Goal: Transaction & Acquisition: Purchase product/service

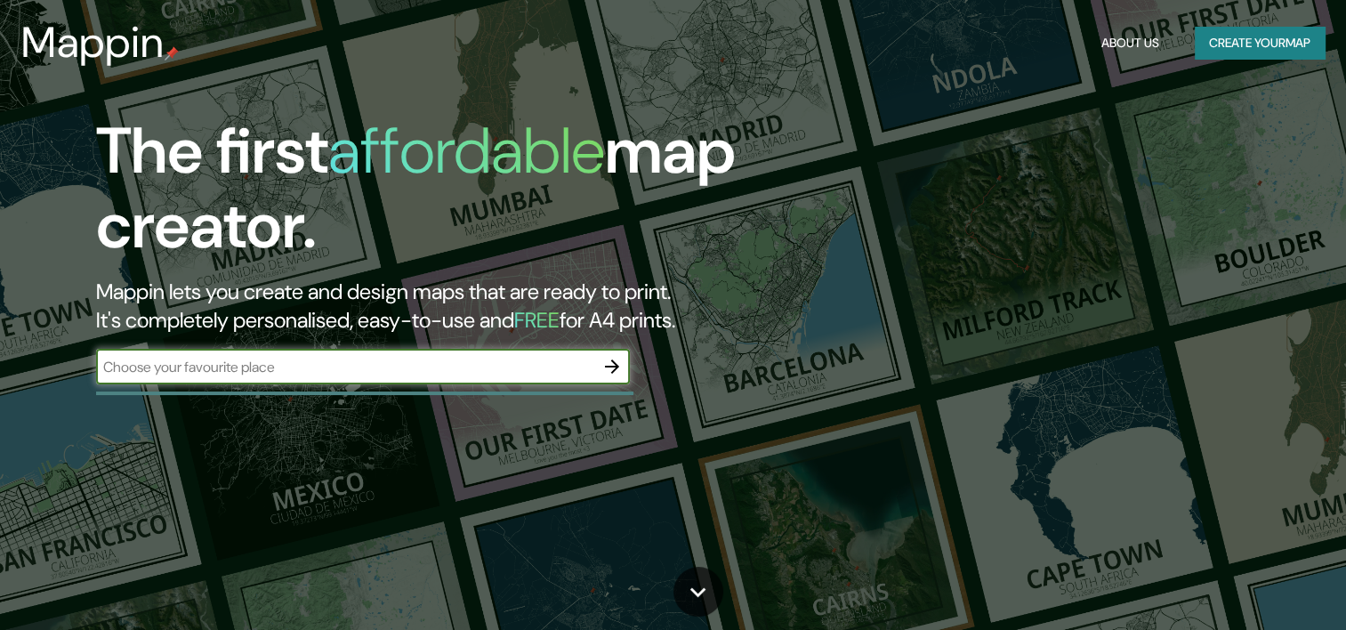
click at [283, 382] on div "​" at bounding box center [363, 367] width 534 height 36
type input "cc"
click at [602, 360] on icon "button" at bounding box center [611, 366] width 21 height 21
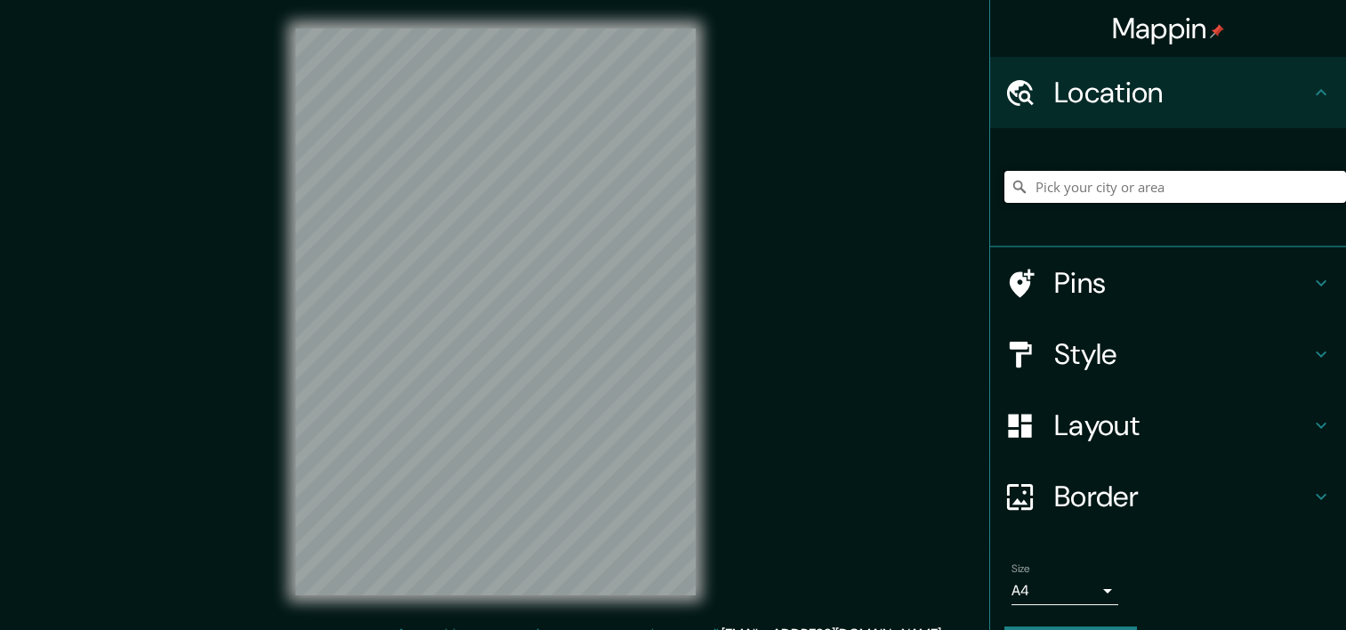
click at [1060, 197] on input "Pick your city or area" at bounding box center [1175, 187] width 342 height 32
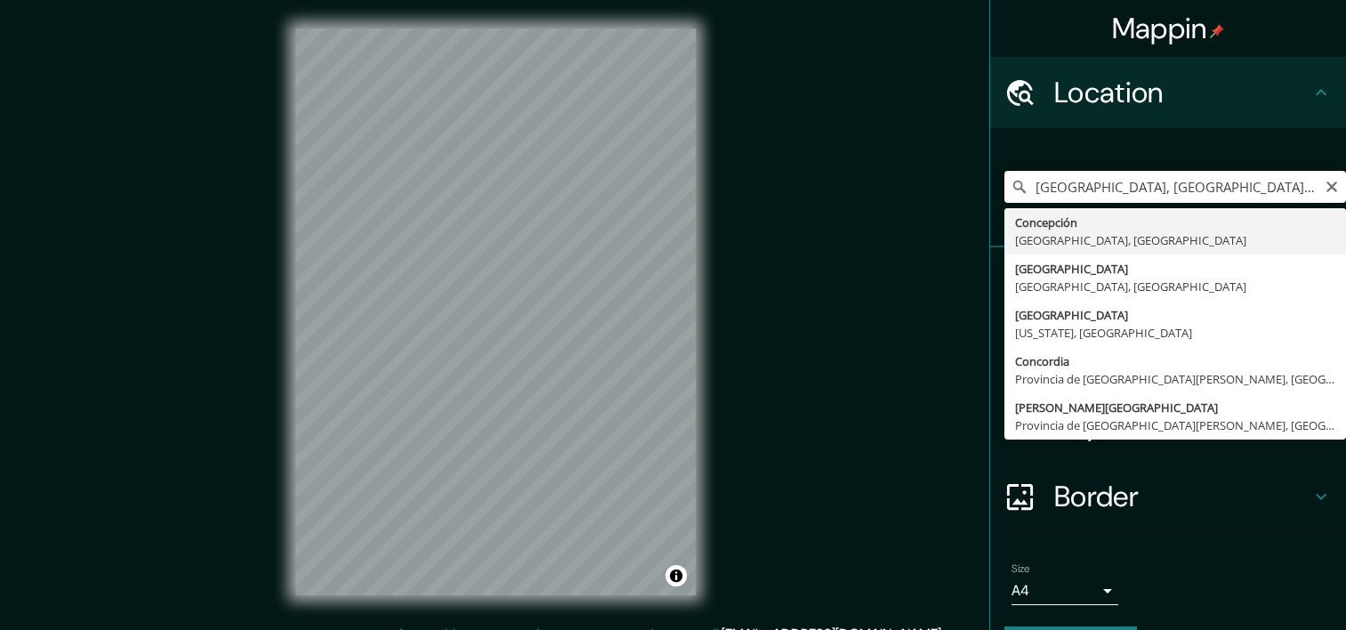
type input "[GEOGRAPHIC_DATA], [GEOGRAPHIC_DATA], [GEOGRAPHIC_DATA]"
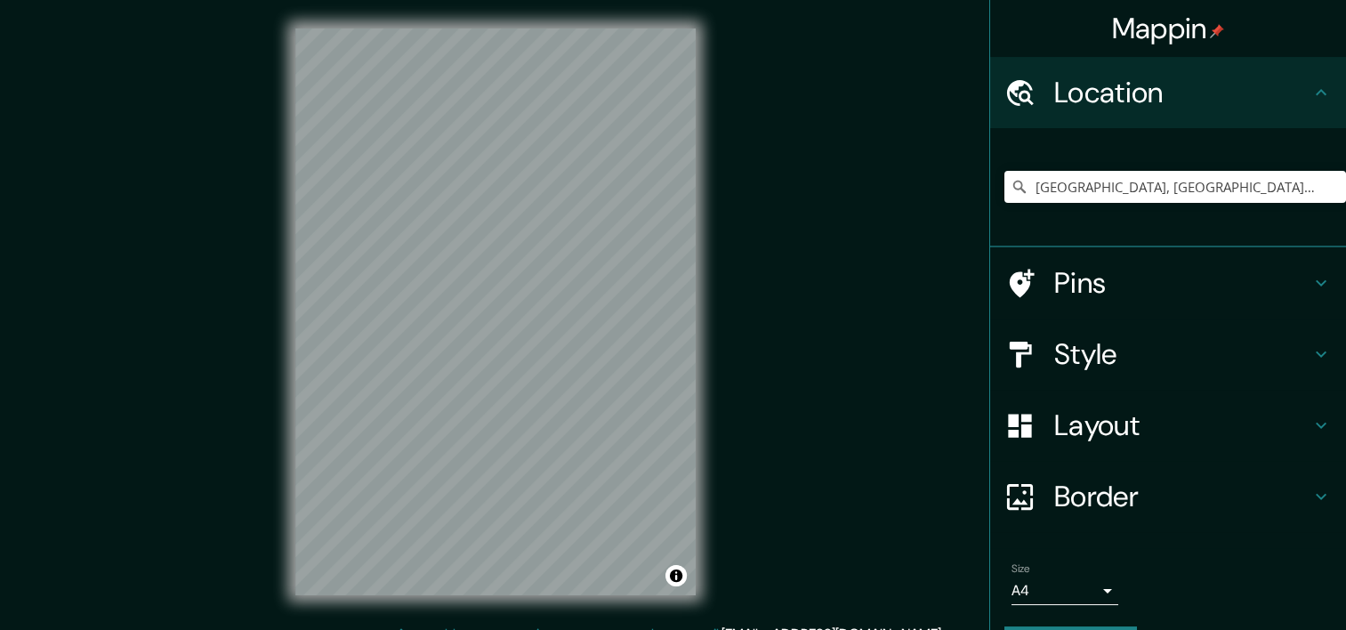
click at [1086, 369] on h4 "Style" at bounding box center [1182, 354] width 256 height 36
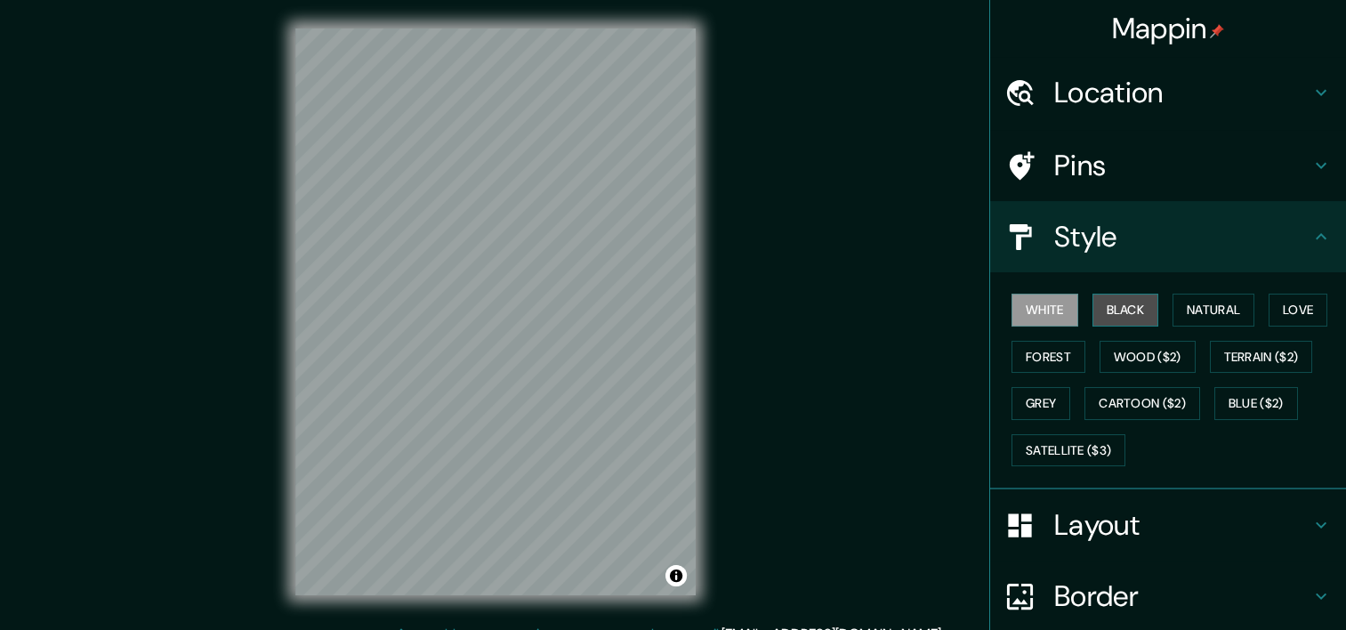
click at [1106, 302] on button "Black" at bounding box center [1125, 310] width 67 height 33
click at [1104, 100] on h4 "Location" at bounding box center [1182, 93] width 256 height 36
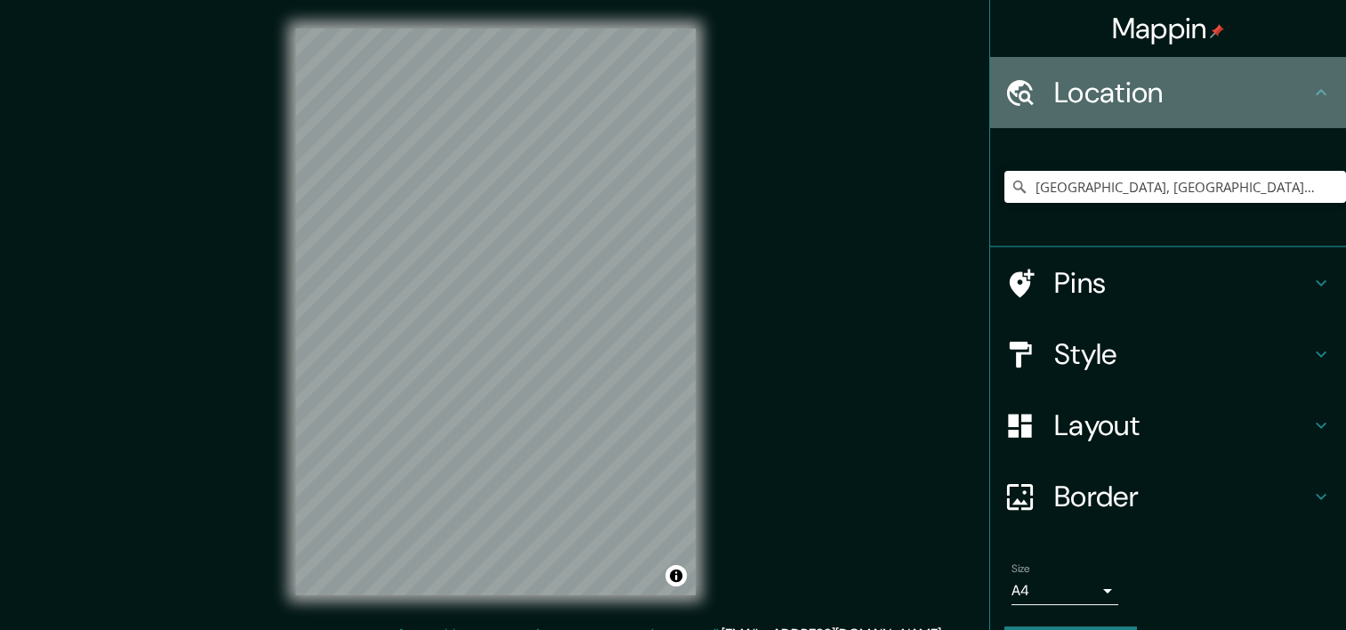
click at [1110, 103] on h4 "Location" at bounding box center [1182, 93] width 256 height 36
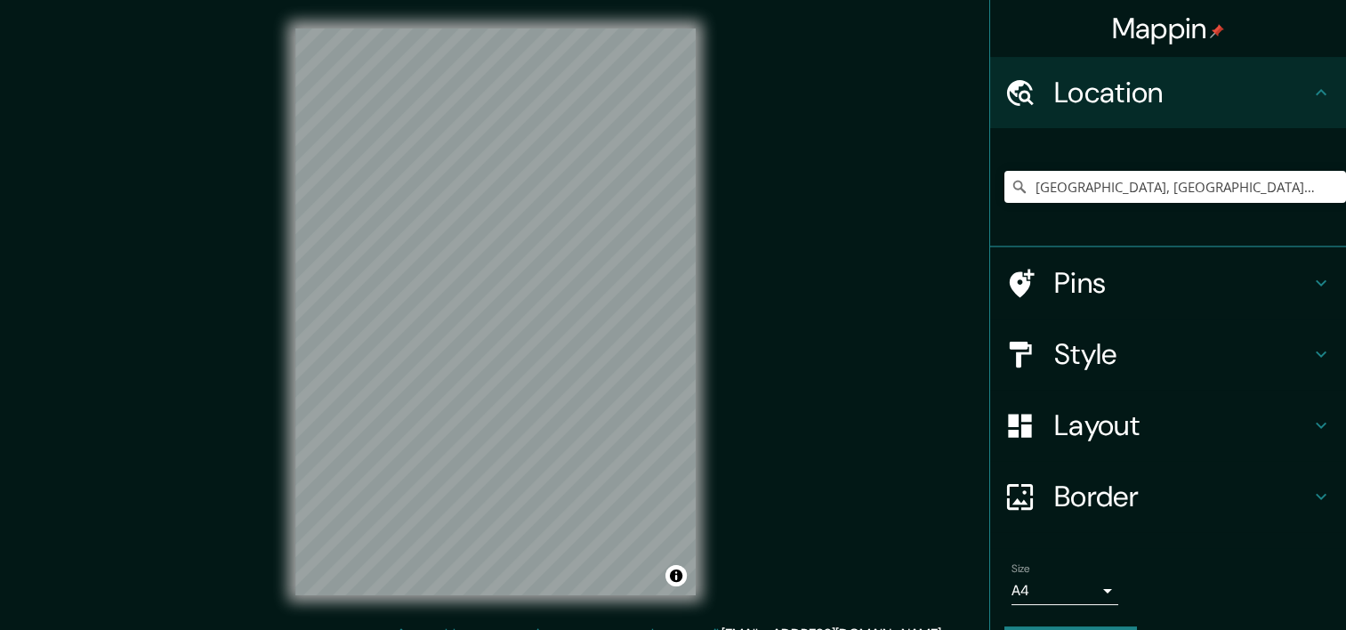
click at [1099, 275] on h4 "Pins" at bounding box center [1182, 283] width 256 height 36
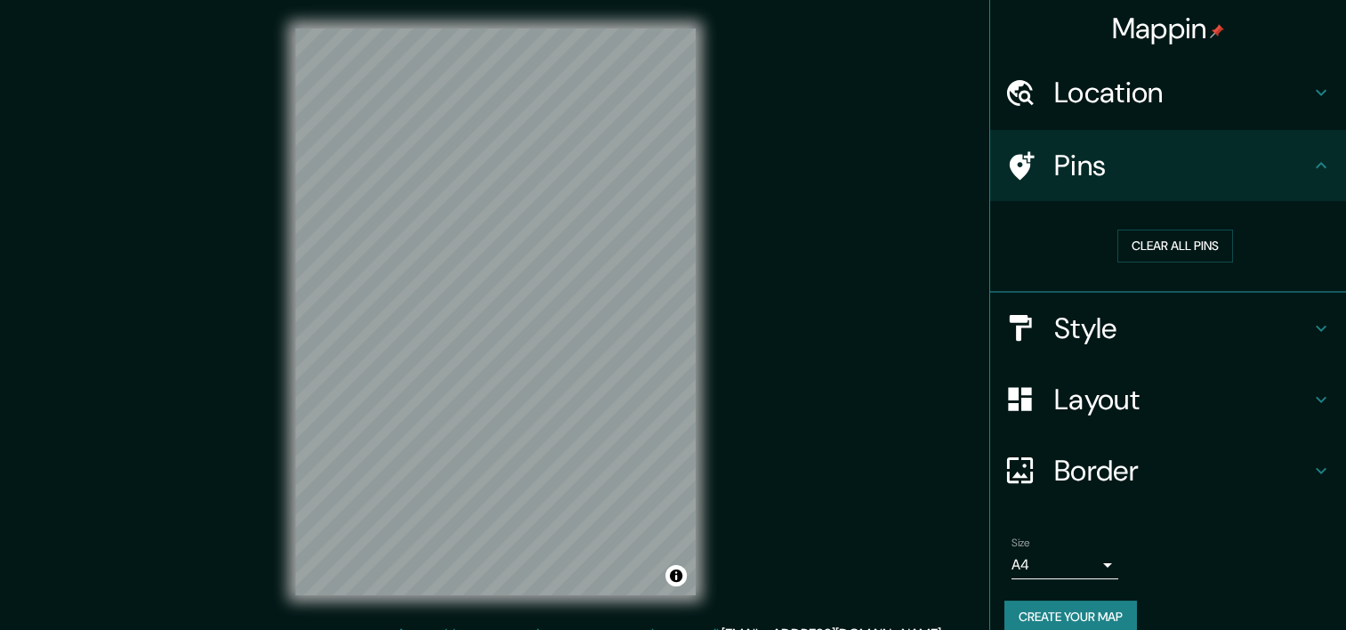
click at [1105, 175] on h4 "Pins" at bounding box center [1182, 166] width 256 height 36
click at [1099, 326] on h4 "Style" at bounding box center [1182, 328] width 256 height 36
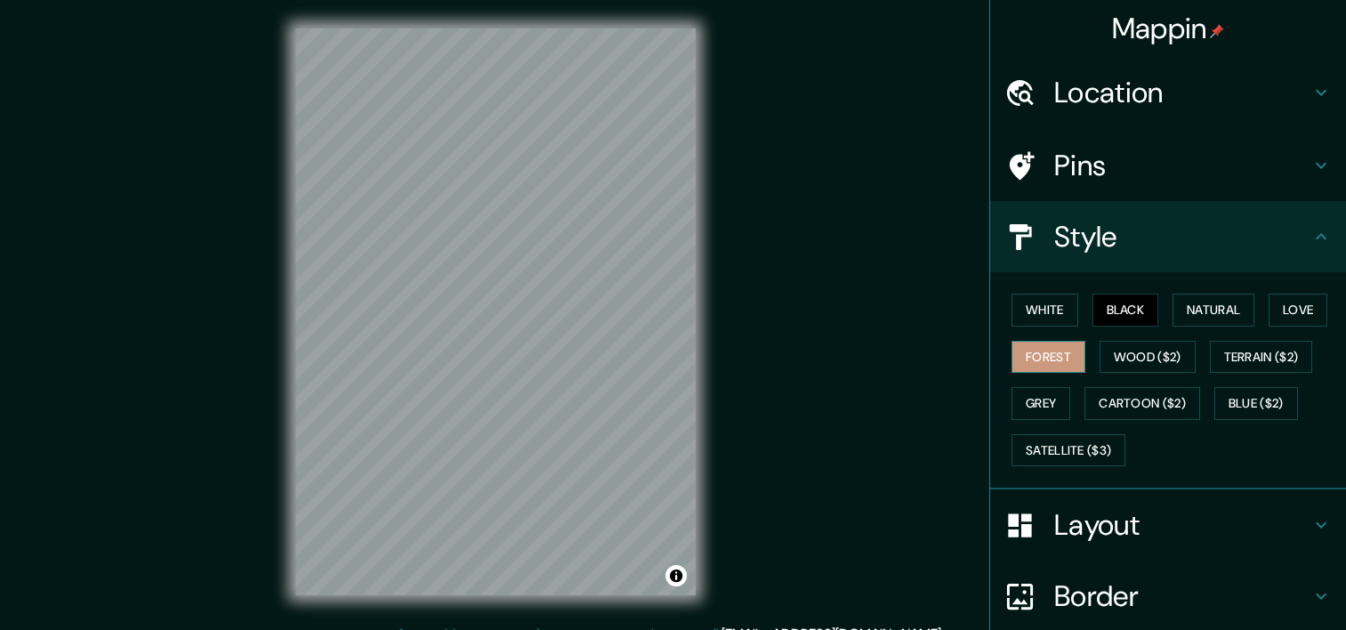
click at [1053, 356] on button "Forest" at bounding box center [1048, 357] width 74 height 33
click at [217, 155] on div "Mappin Location [GEOGRAPHIC_DATA], [GEOGRAPHIC_DATA], [GEOGRAPHIC_DATA] Pins St…" at bounding box center [673, 326] width 1346 height 652
